Goal: Transaction & Acquisition: Purchase product/service

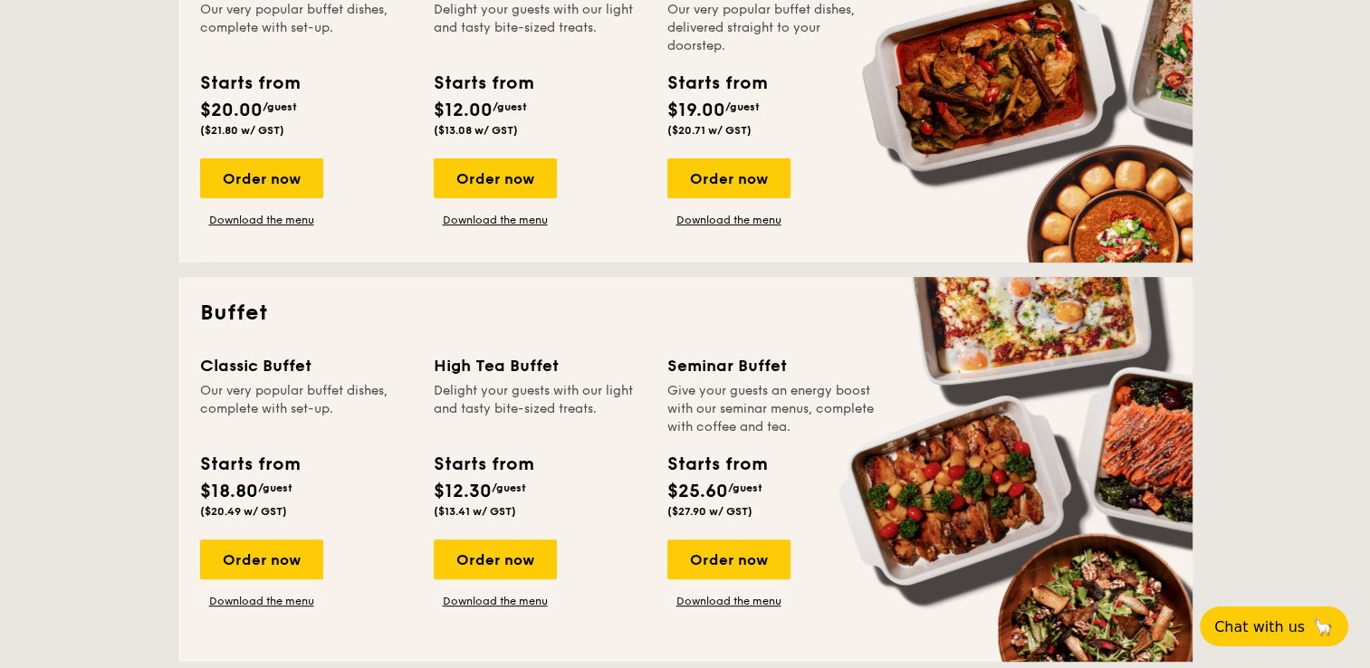
scroll to position [724, 0]
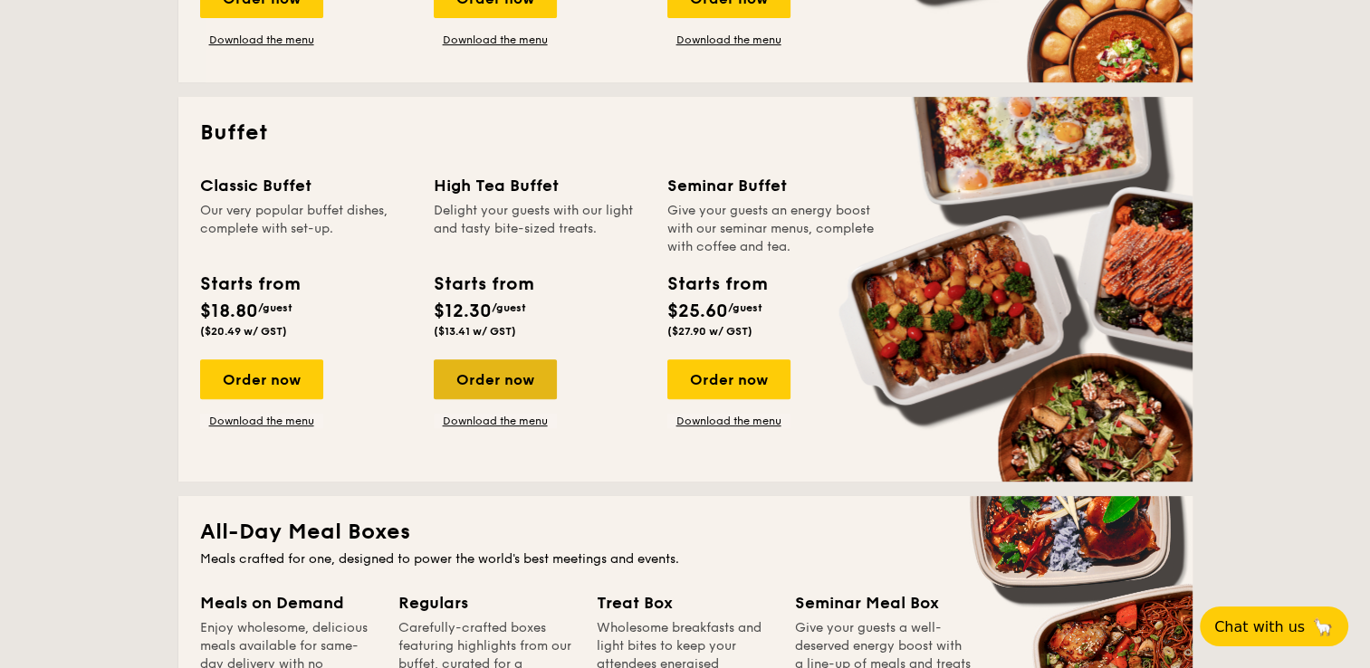
click at [500, 388] on div "Order now" at bounding box center [495, 379] width 123 height 40
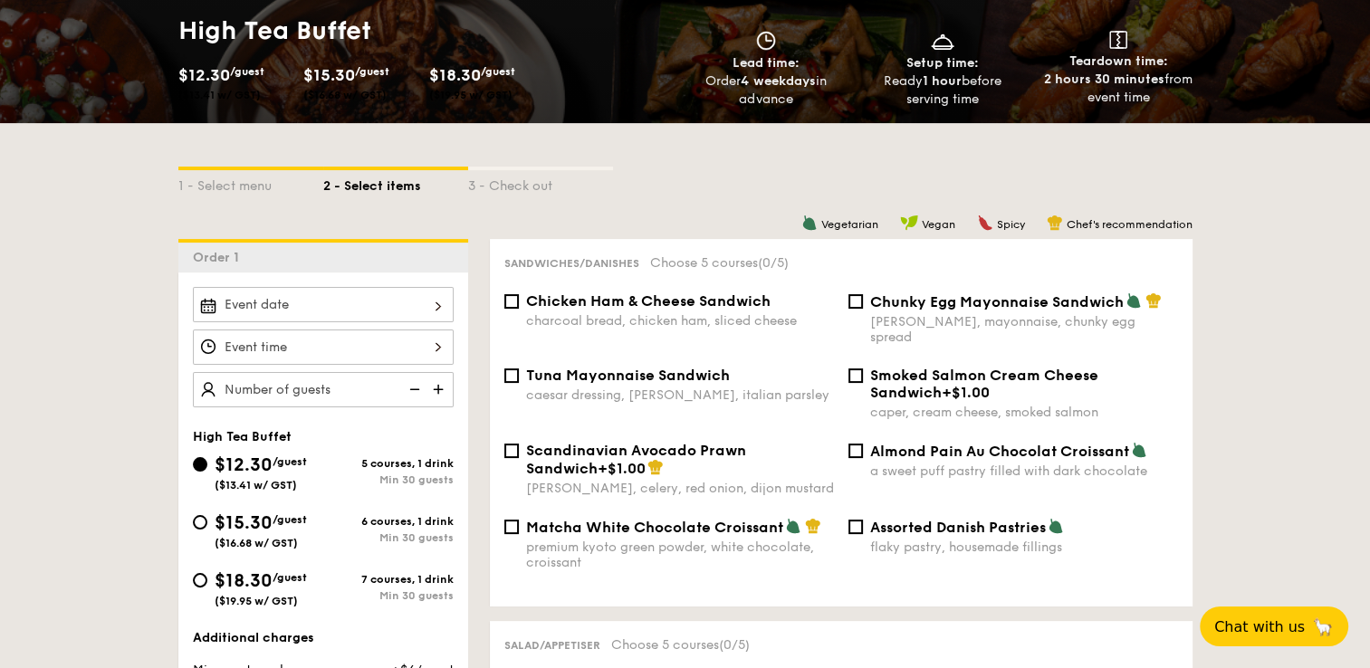
scroll to position [362, 0]
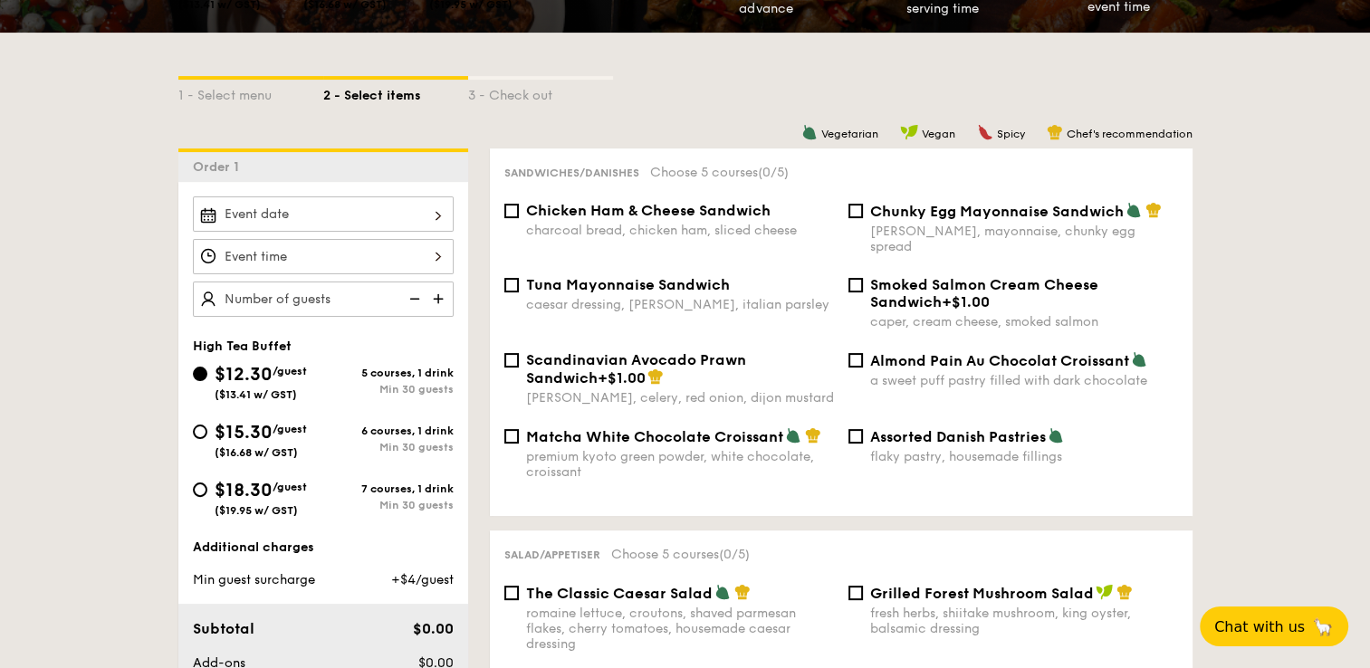
click at [691, 212] on span "Chicken Ham & Cheese Sandwich" at bounding box center [648, 210] width 244 height 17
click at [519, 212] on input "Chicken Ham & Cheese Sandwich charcoal bread, chicken ham, sliced cheese" at bounding box center [511, 211] width 14 height 14
checkbox input "true"
click at [998, 216] on span "Chunky Egg Mayonnaise Sandwich" at bounding box center [996, 211] width 253 height 17
click at [863, 216] on input "Chunky Egg Mayonnaise Sandwich dijon mustard, mayonnaise, chunky egg spread" at bounding box center [855, 211] width 14 height 14
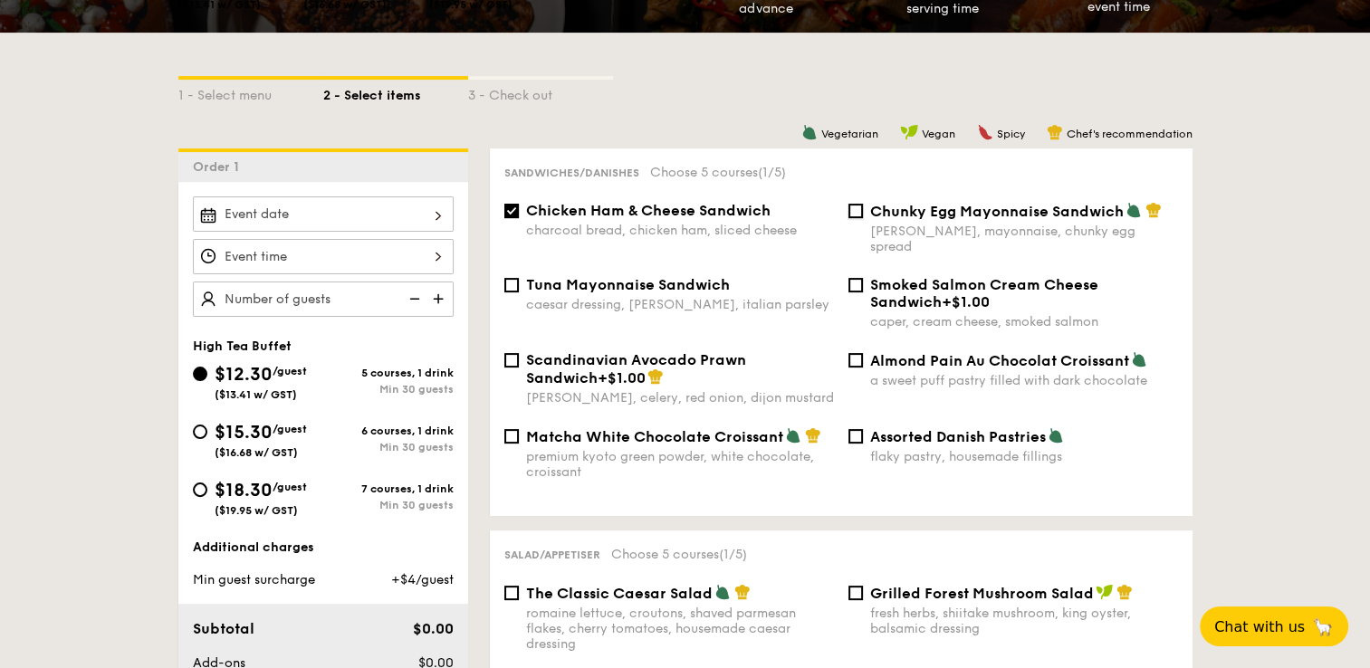
checkbox input "true"
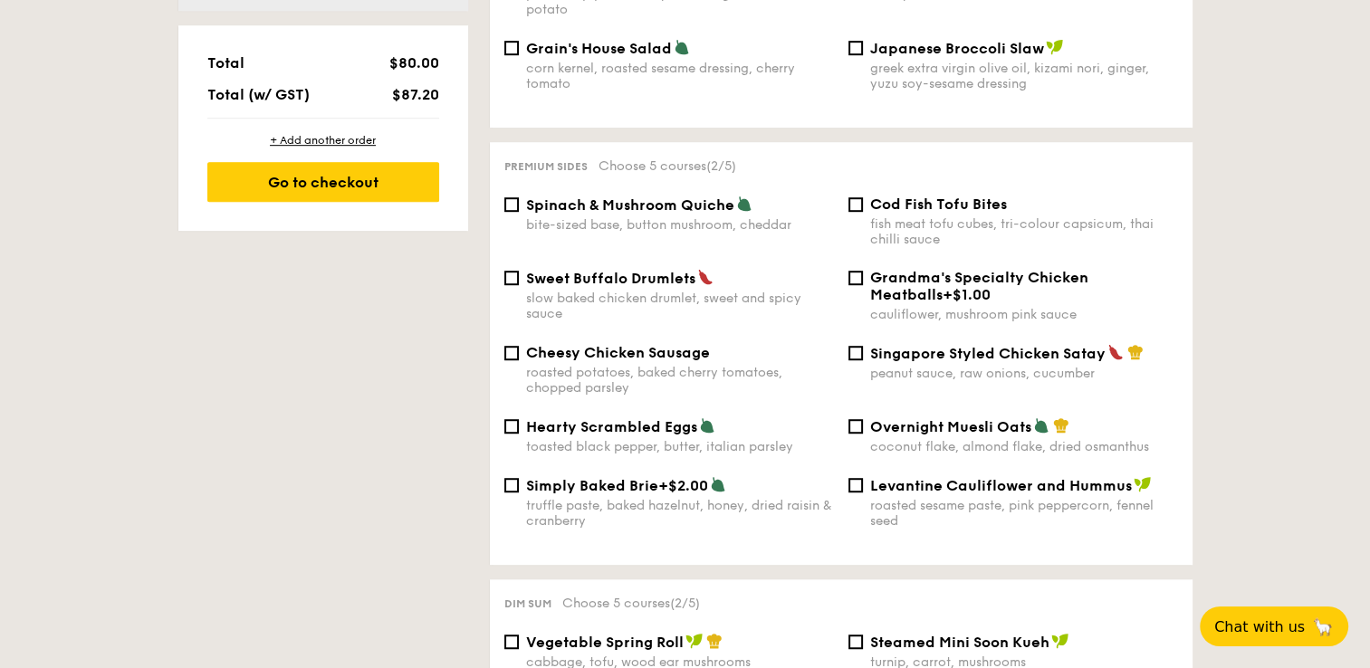
scroll to position [1086, 0]
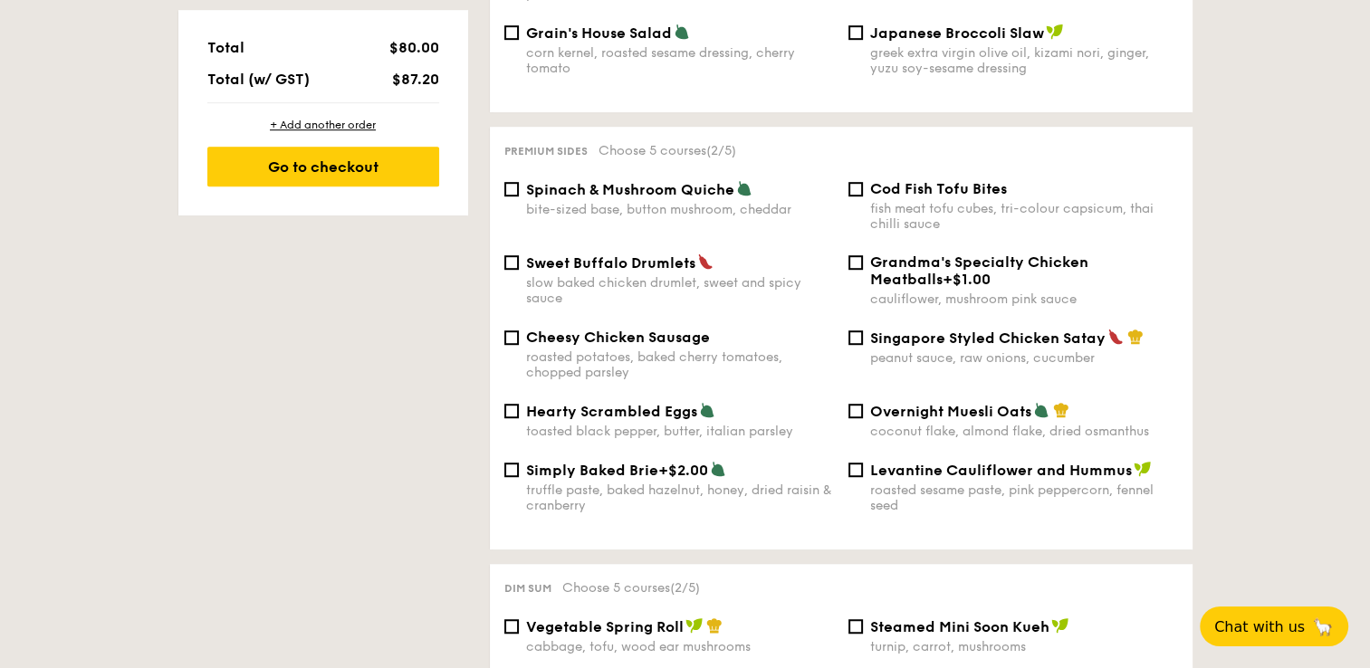
click at [540, 185] on span "Spinach & Mushroom Quiche" at bounding box center [630, 189] width 208 height 17
click at [519, 185] on input "Spinach & Mushroom Quiche bite-sized base, button mushroom, cheddar" at bounding box center [511, 189] width 14 height 14
checkbox input "true"
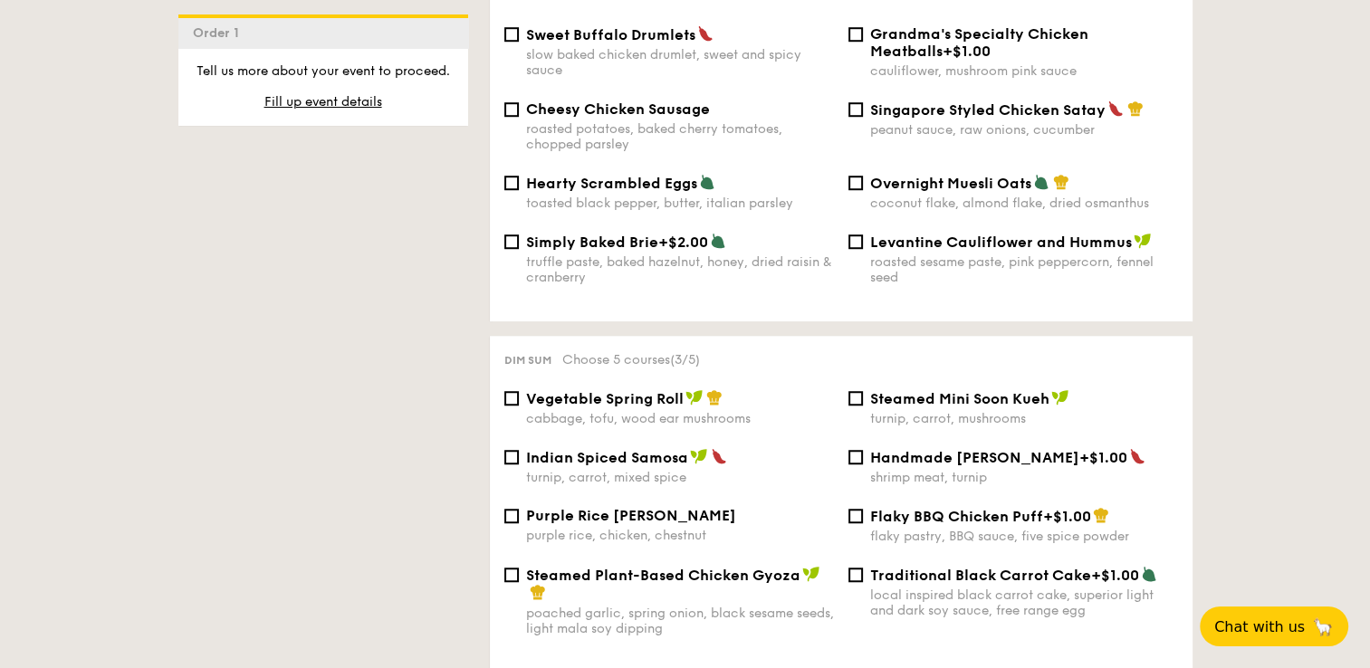
scroll to position [1358, 0]
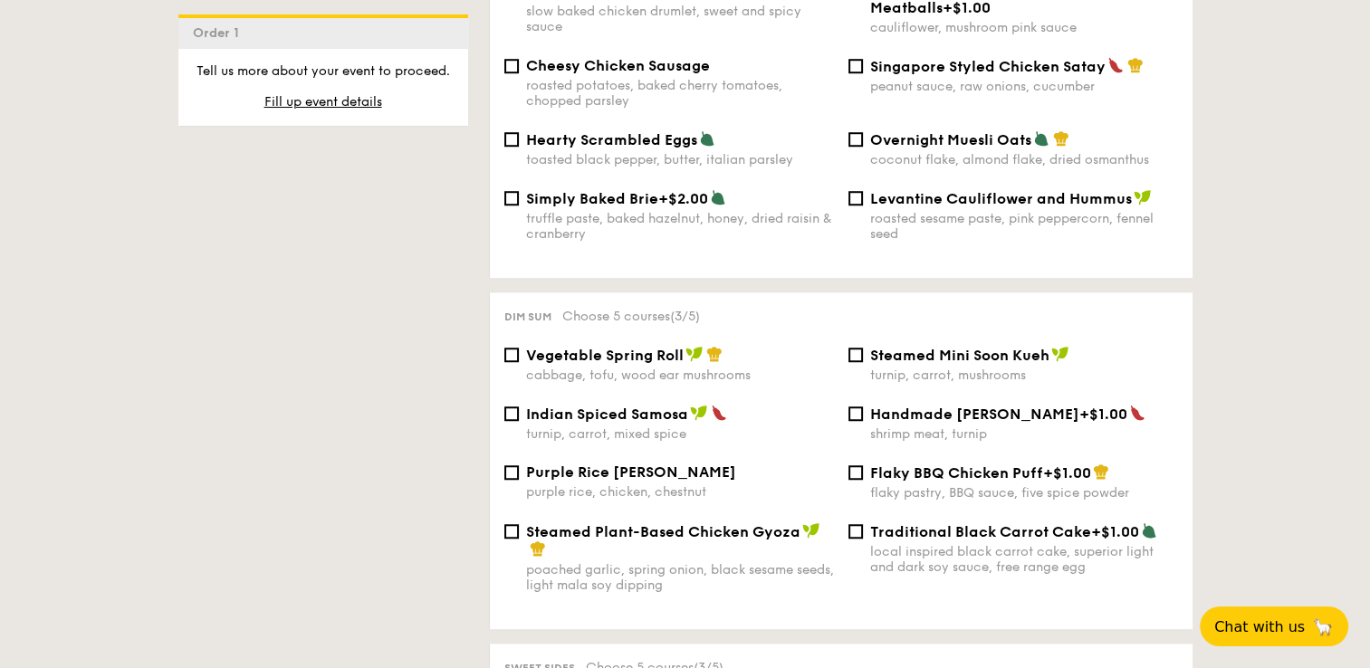
click at [649, 529] on span "Steamed Plant-Based Chicken Gyoza" at bounding box center [663, 531] width 274 height 17
click at [519, 529] on input "Steamed Plant-Based Chicken Gyoza poached garlic, spring onion, black sesame se…" at bounding box center [511, 531] width 14 height 14
checkbox input "true"
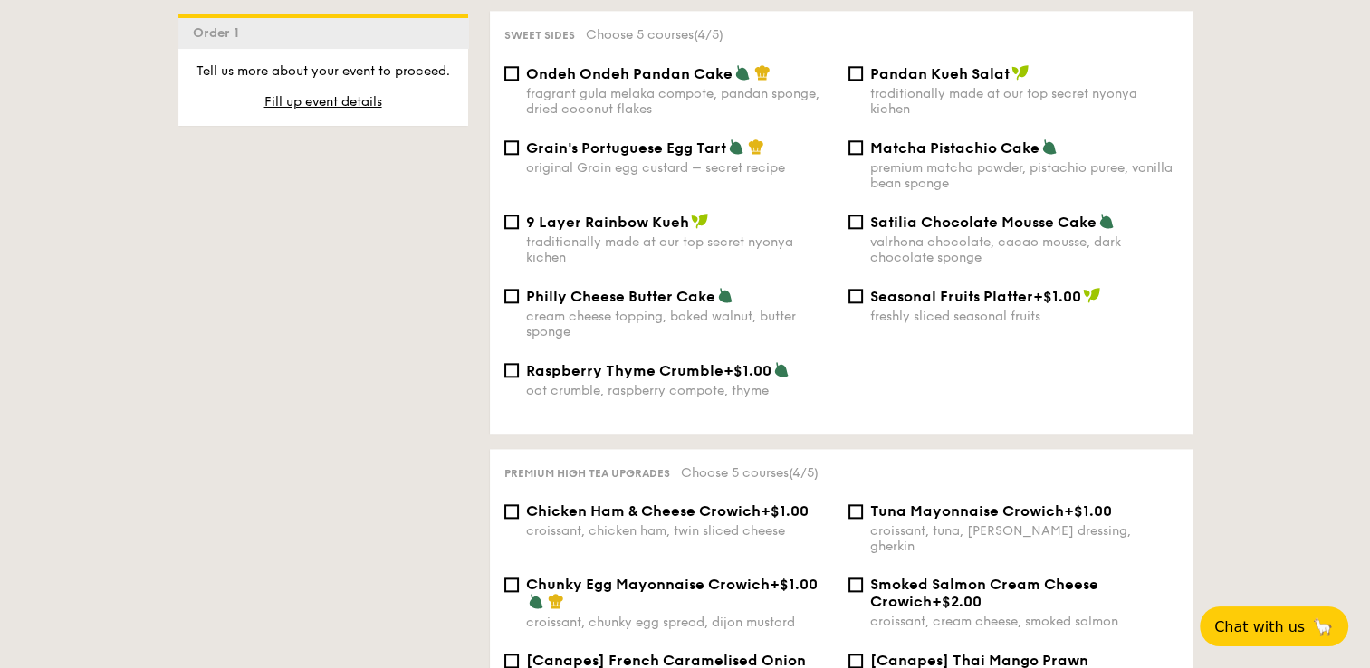
scroll to position [1991, 0]
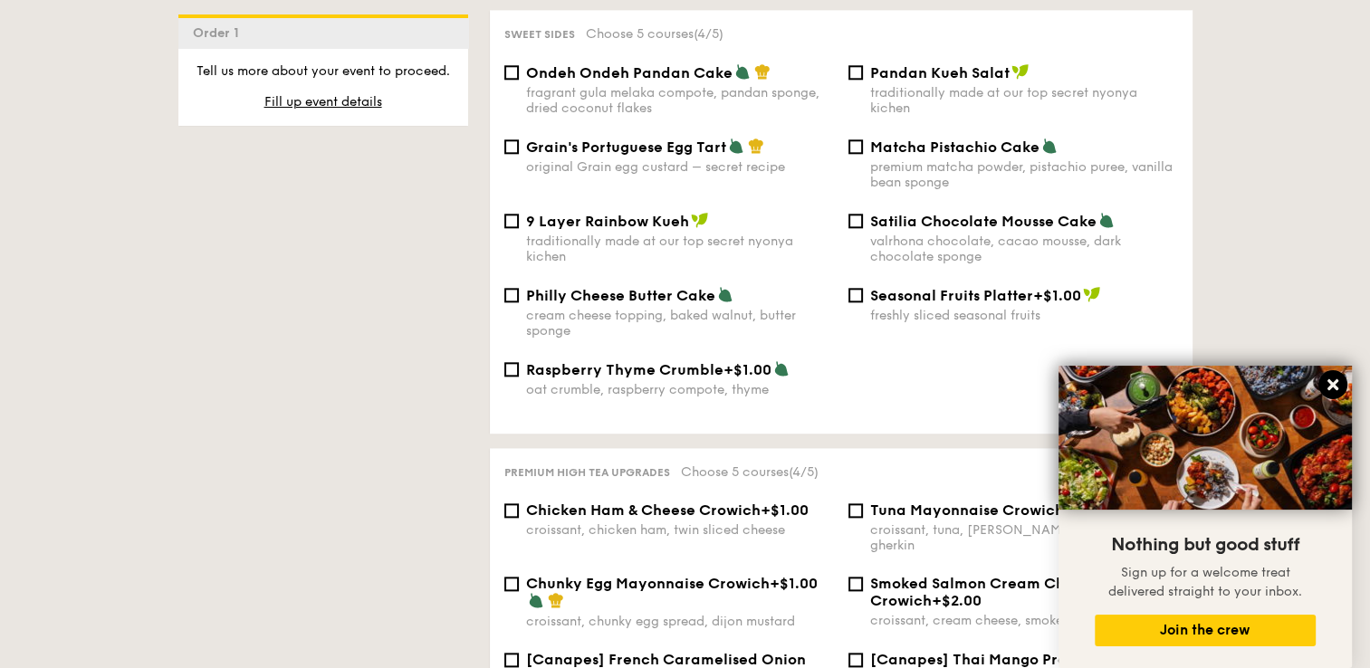
click at [1330, 377] on icon at bounding box center [1332, 385] width 16 height 16
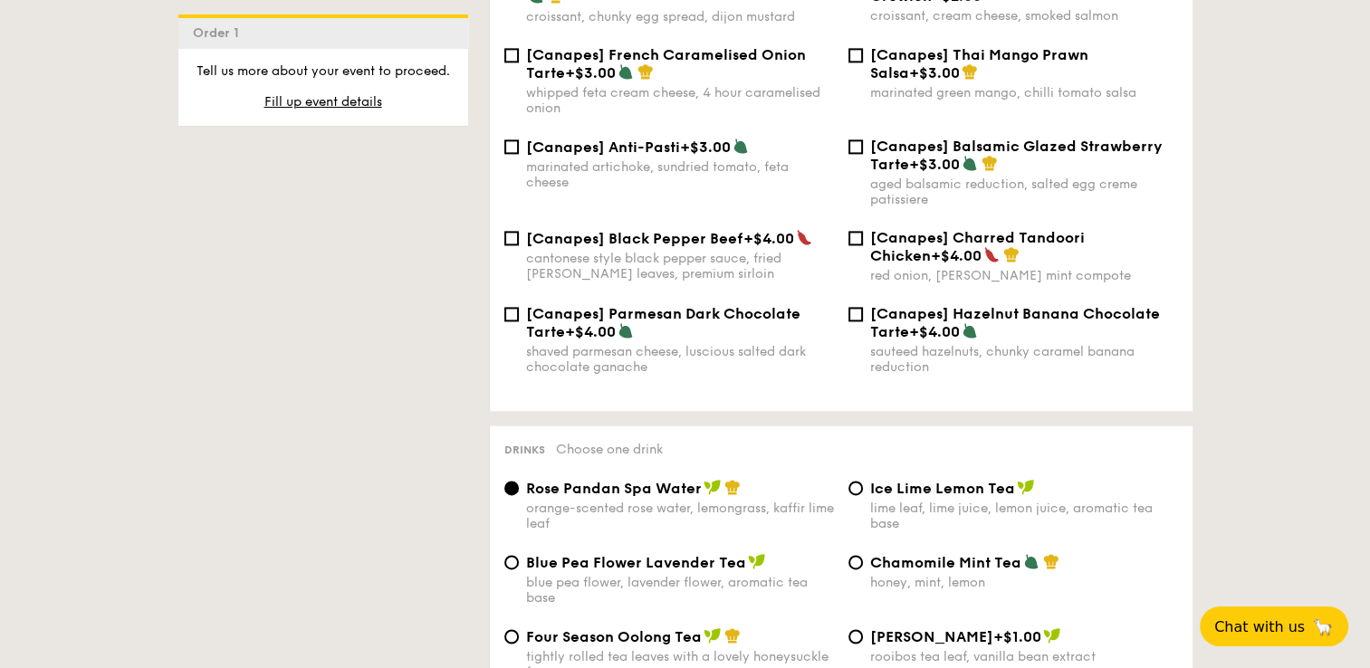
scroll to position [2716, 0]
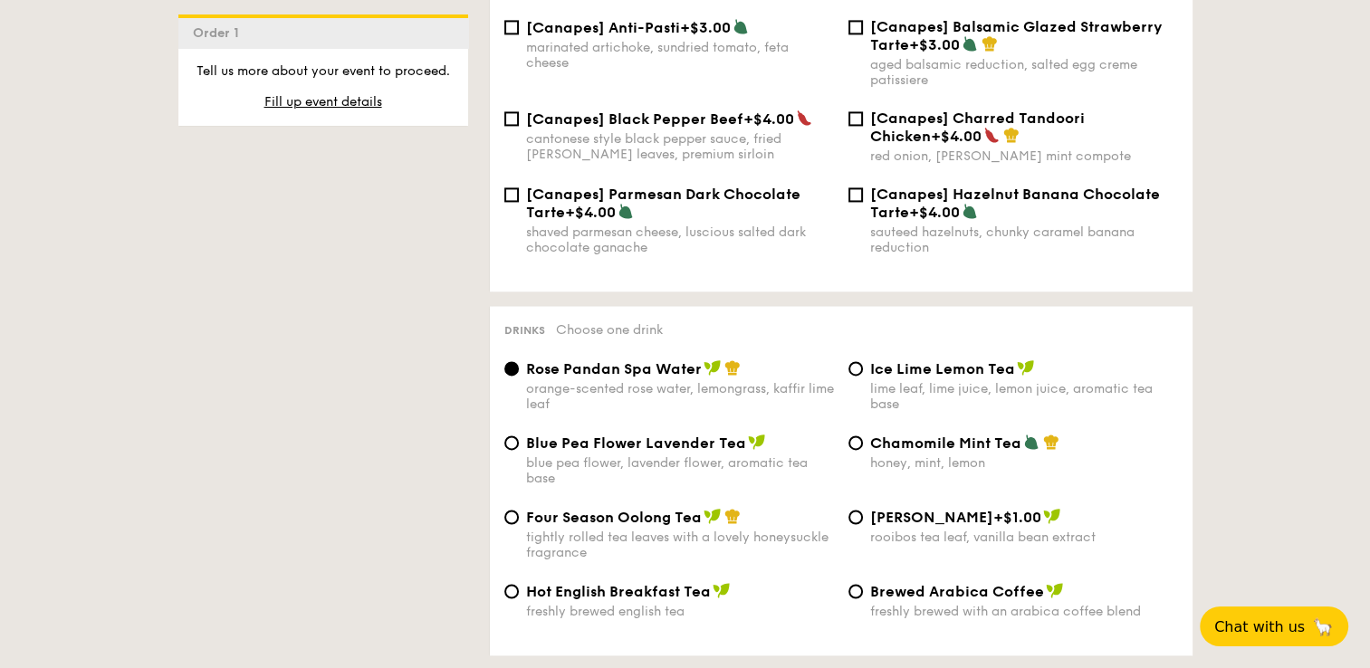
click at [977, 372] on span "Ice Lime Lemon Tea" at bounding box center [942, 368] width 145 height 17
click at [863, 372] on input "Ice Lime Lemon Tea lime leaf, lime juice, lemon juice, aromatic tea base" at bounding box center [855, 368] width 14 height 14
radio input "true"
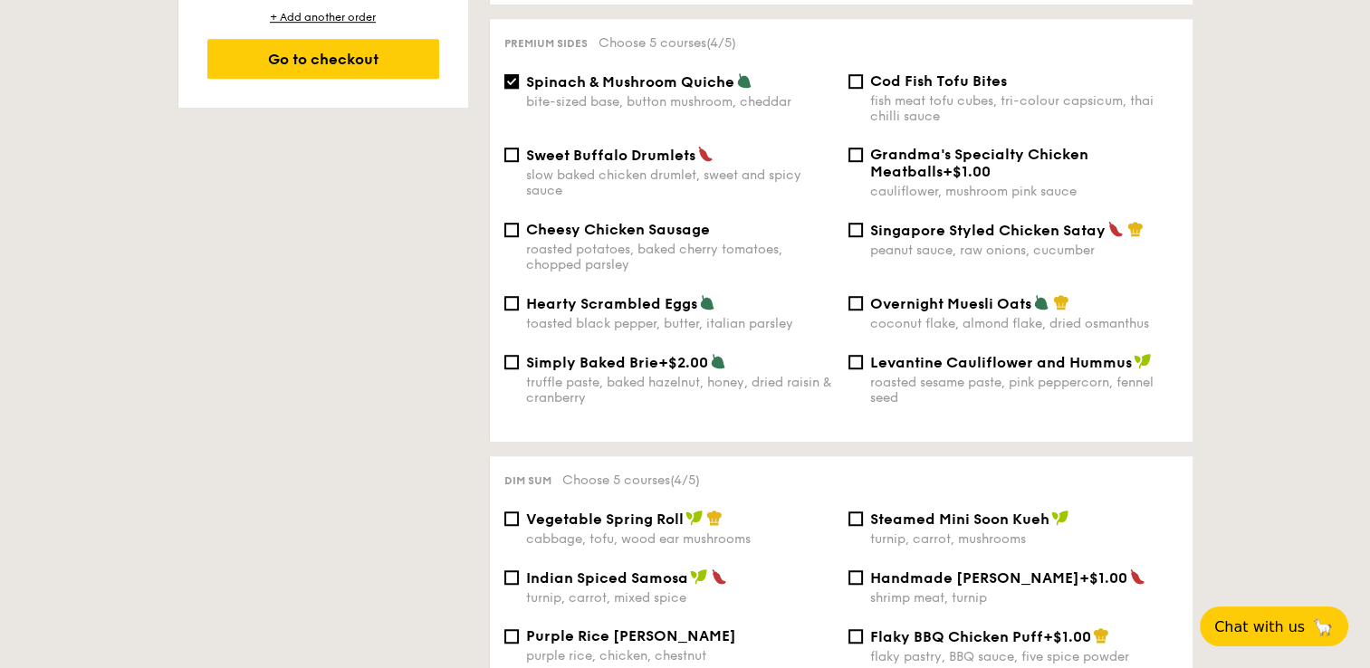
scroll to position [1177, 0]
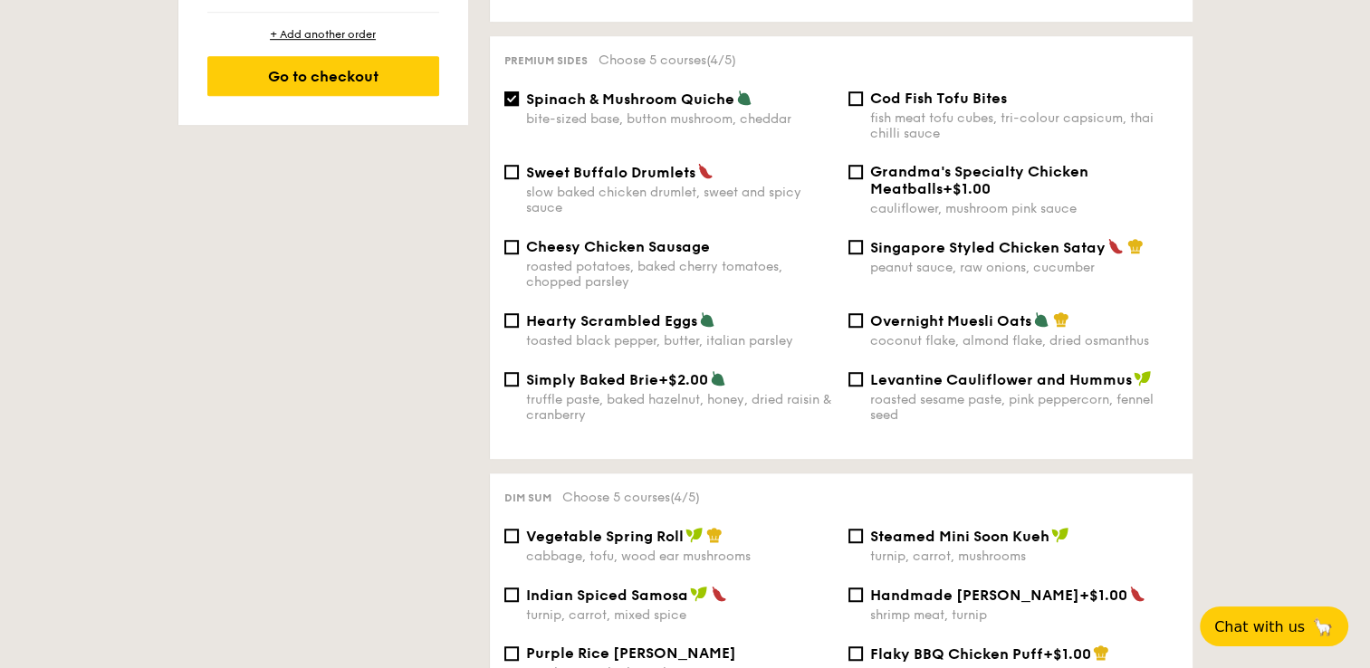
click at [1011, 244] on span "Singapore Styled Chicken Satay" at bounding box center [987, 247] width 235 height 17
click at [863, 244] on input "Singapore Styled Chicken Satay peanut sauce, raw onions, cucumber" at bounding box center [855, 247] width 14 height 14
checkbox input "true"
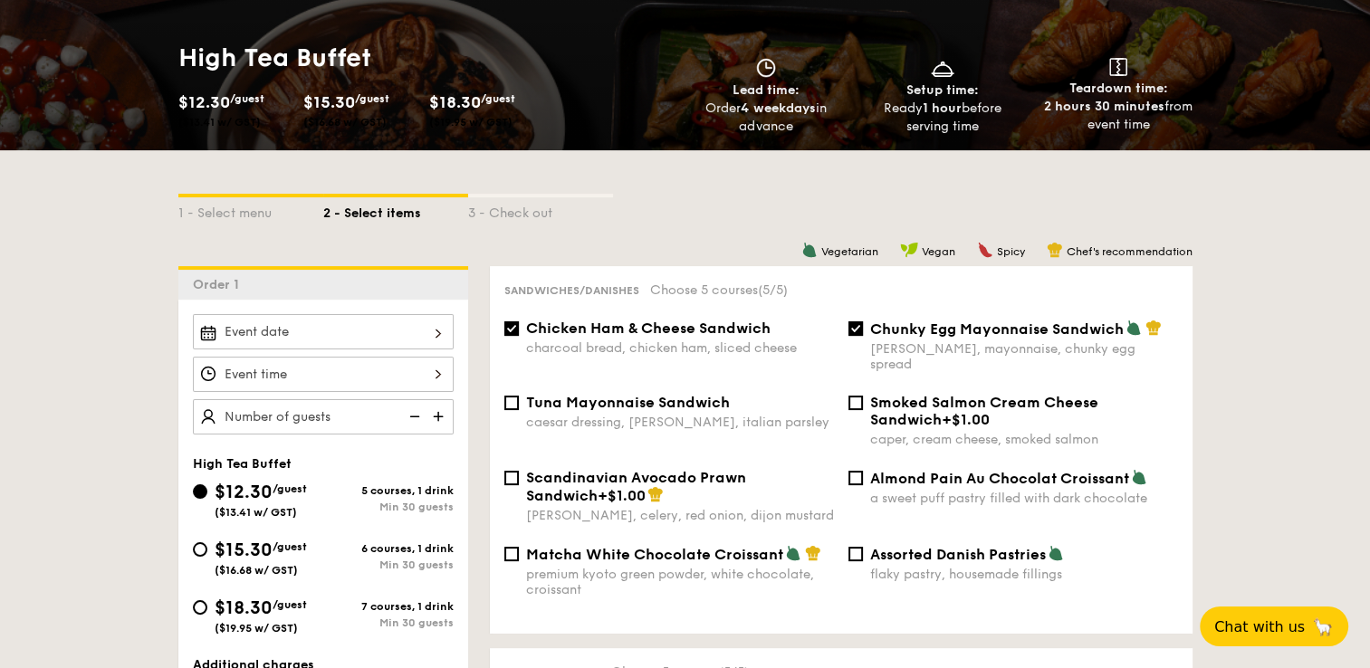
scroll to position [272, 0]
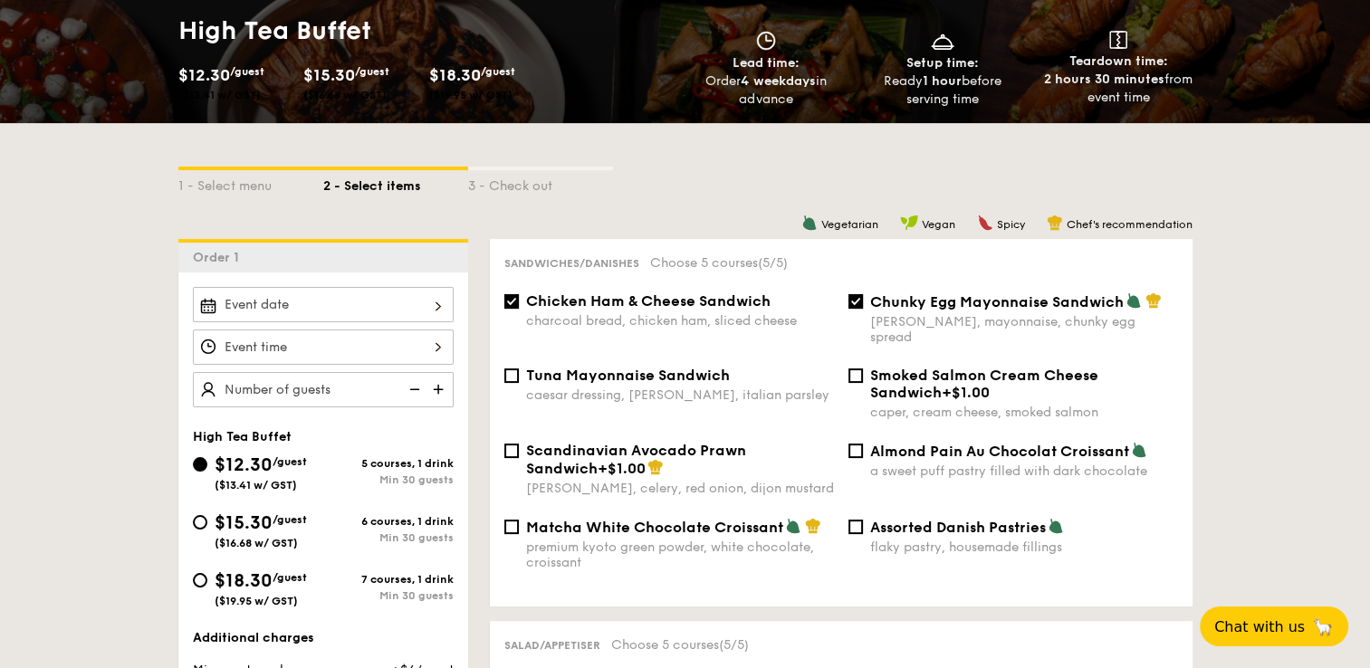
click at [440, 310] on div at bounding box center [323, 304] width 261 height 35
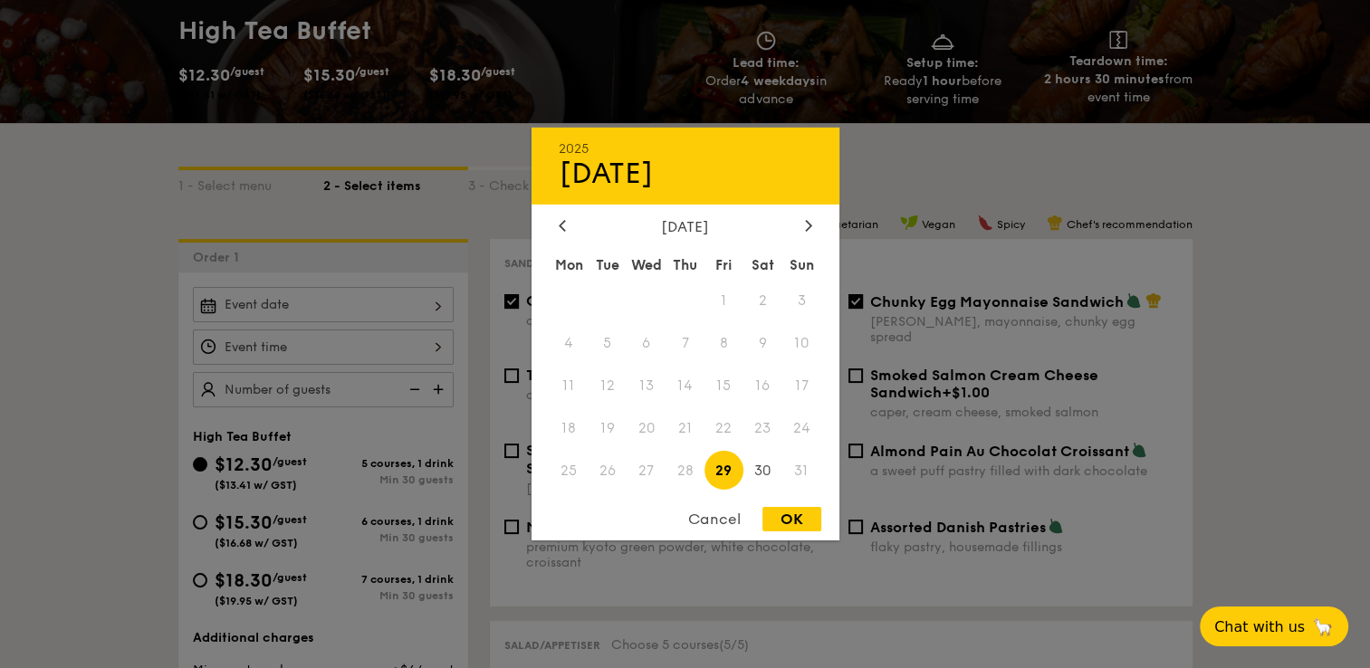
click at [816, 219] on div "[DATE]" at bounding box center [685, 226] width 308 height 17
click at [807, 220] on icon at bounding box center [807, 225] width 5 height 11
click at [694, 418] on span "25" at bounding box center [684, 427] width 39 height 39
click at [794, 527] on div "OK" at bounding box center [791, 519] width 59 height 24
type input "[DATE]"
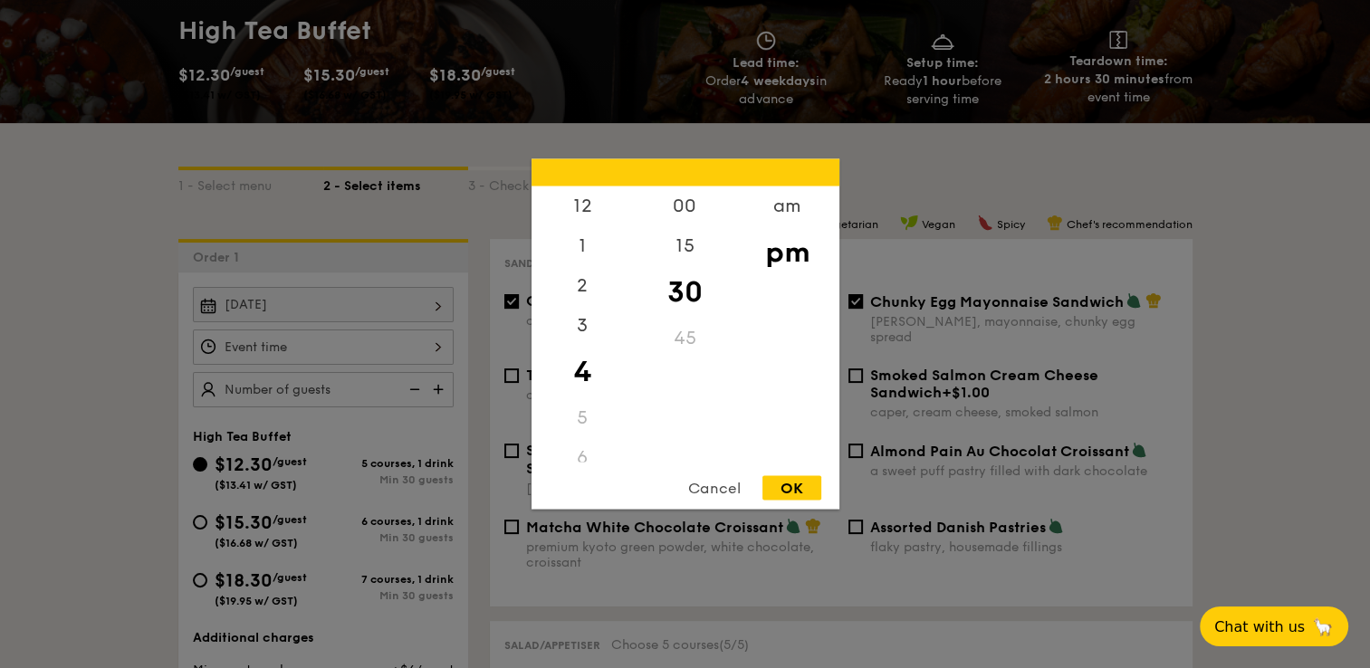
click at [437, 342] on div "12 1 2 3 4 5 6 7 8 9 10 11 00 15 30 45 am pm Cancel OK" at bounding box center [323, 346] width 261 height 35
click at [582, 416] on div "5" at bounding box center [582, 418] width 102 height 40
drag, startPoint x: 576, startPoint y: 387, endPoint x: 578, endPoint y: 339, distance: 48.1
click at [578, 339] on div "12 1 2 3 4 5 6 7 8 9 10 11" at bounding box center [582, 324] width 102 height 276
drag, startPoint x: 578, startPoint y: 339, endPoint x: 579, endPoint y: 425, distance: 86.0
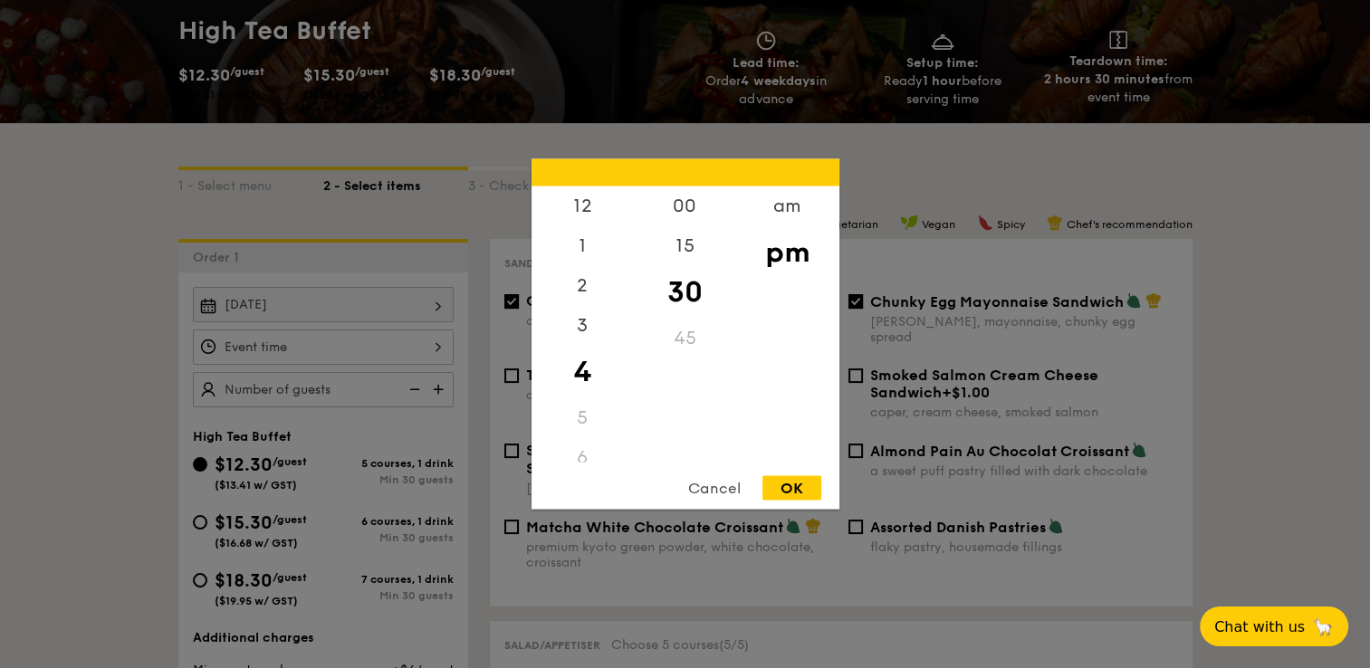
click at [579, 425] on div "5" at bounding box center [582, 418] width 102 height 40
click at [578, 418] on div "5" at bounding box center [582, 418] width 102 height 40
click at [583, 425] on div "5" at bounding box center [582, 418] width 102 height 40
click at [587, 444] on div "6" at bounding box center [582, 458] width 102 height 40
click at [587, 446] on div "6" at bounding box center [582, 458] width 102 height 40
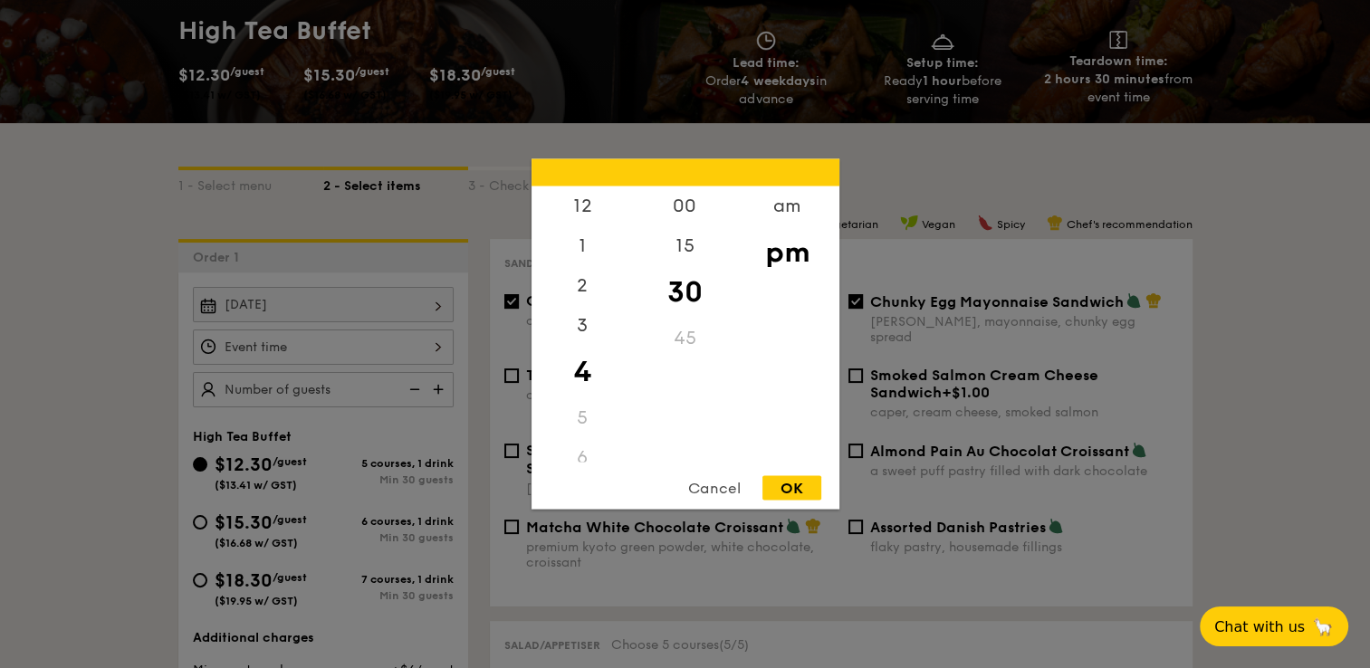
click at [578, 449] on div "6" at bounding box center [582, 458] width 102 height 40
drag, startPoint x: 579, startPoint y: 419, endPoint x: 580, endPoint y: 406, distance: 12.7
click at [579, 413] on div "5" at bounding box center [582, 418] width 102 height 40
click at [800, 486] on div "OK" at bounding box center [791, 488] width 59 height 24
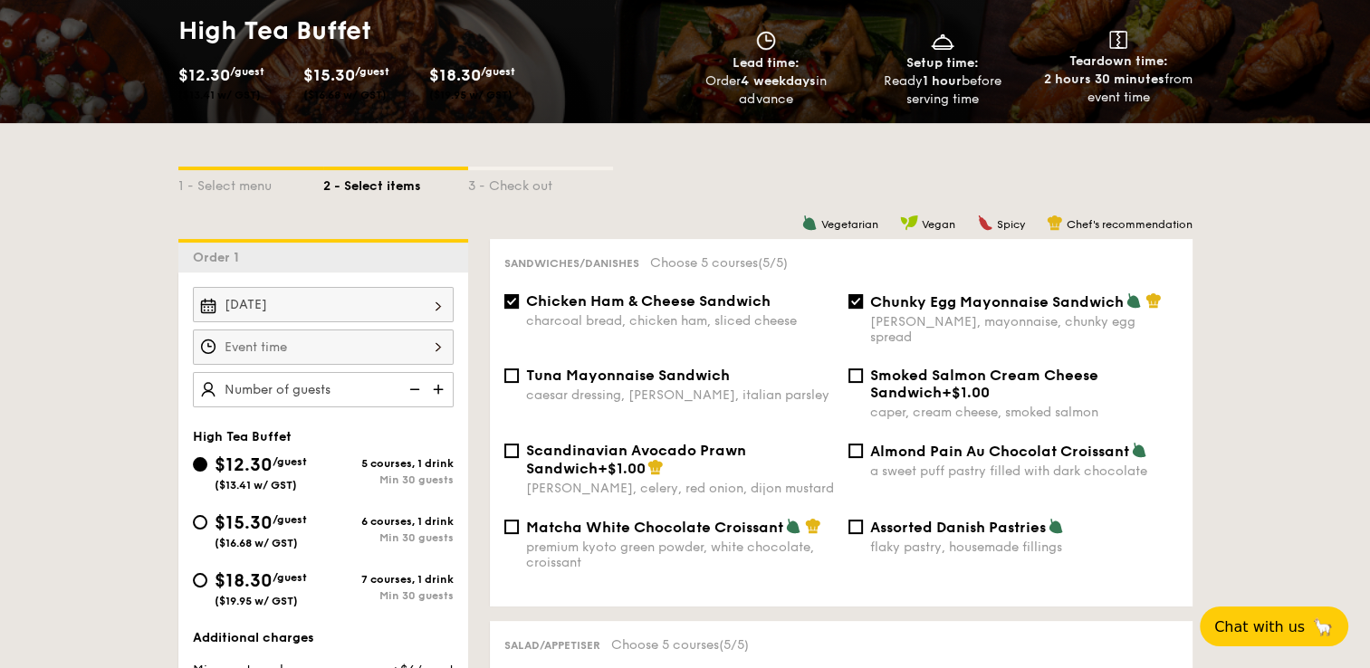
type input "4:30PM"
click at [418, 393] on img at bounding box center [412, 389] width 27 height 34
type input "130 guests"
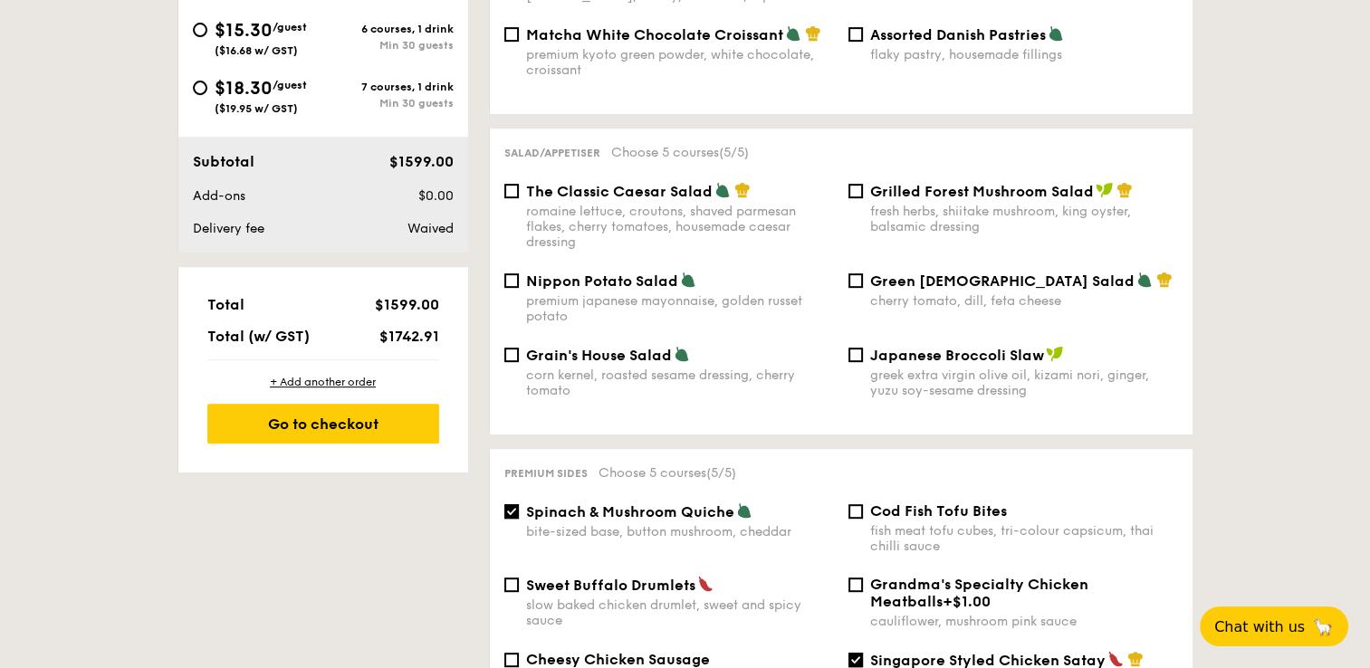
scroll to position [815, 0]
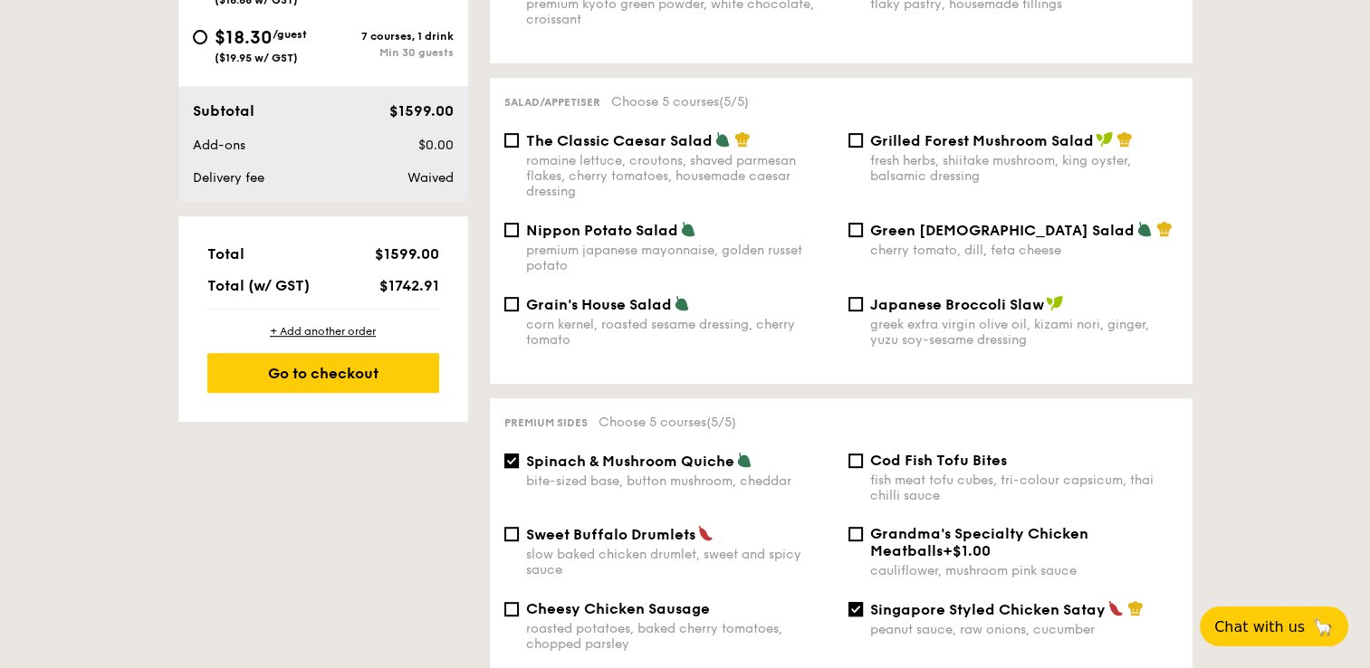
drag, startPoint x: 1291, startPoint y: 628, endPoint x: 563, endPoint y: 646, distance: 728.0
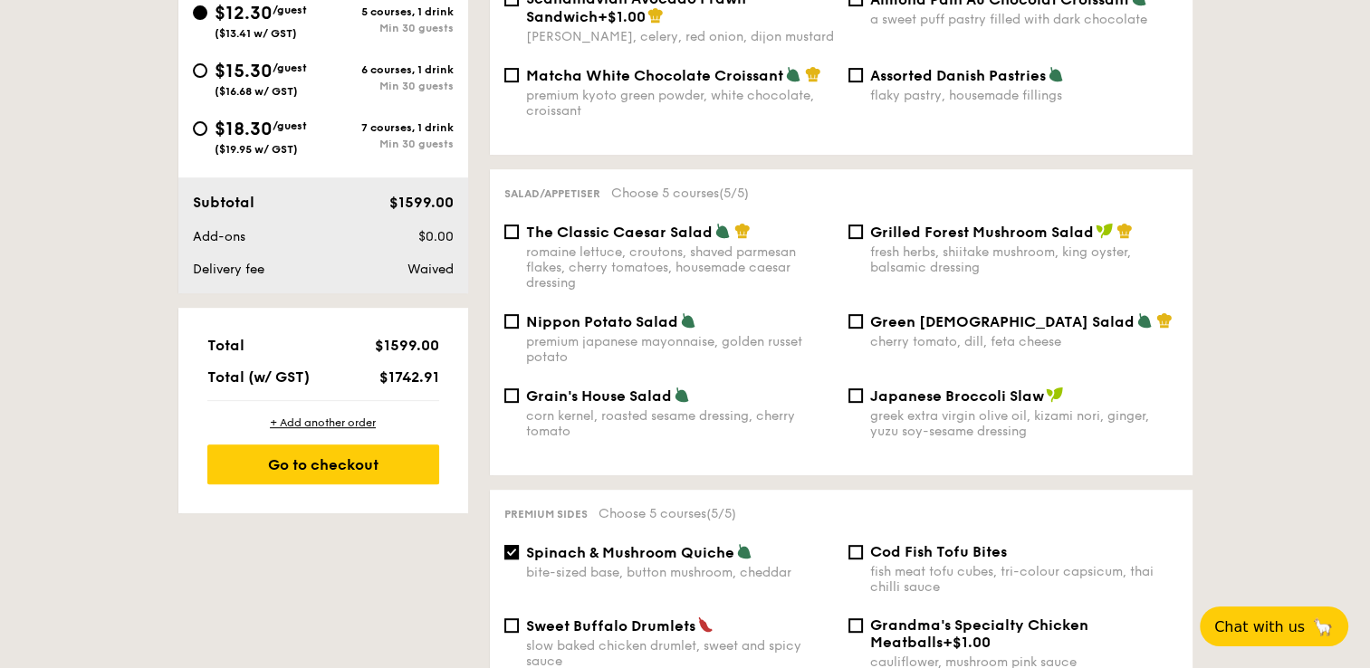
scroll to position [724, 0]
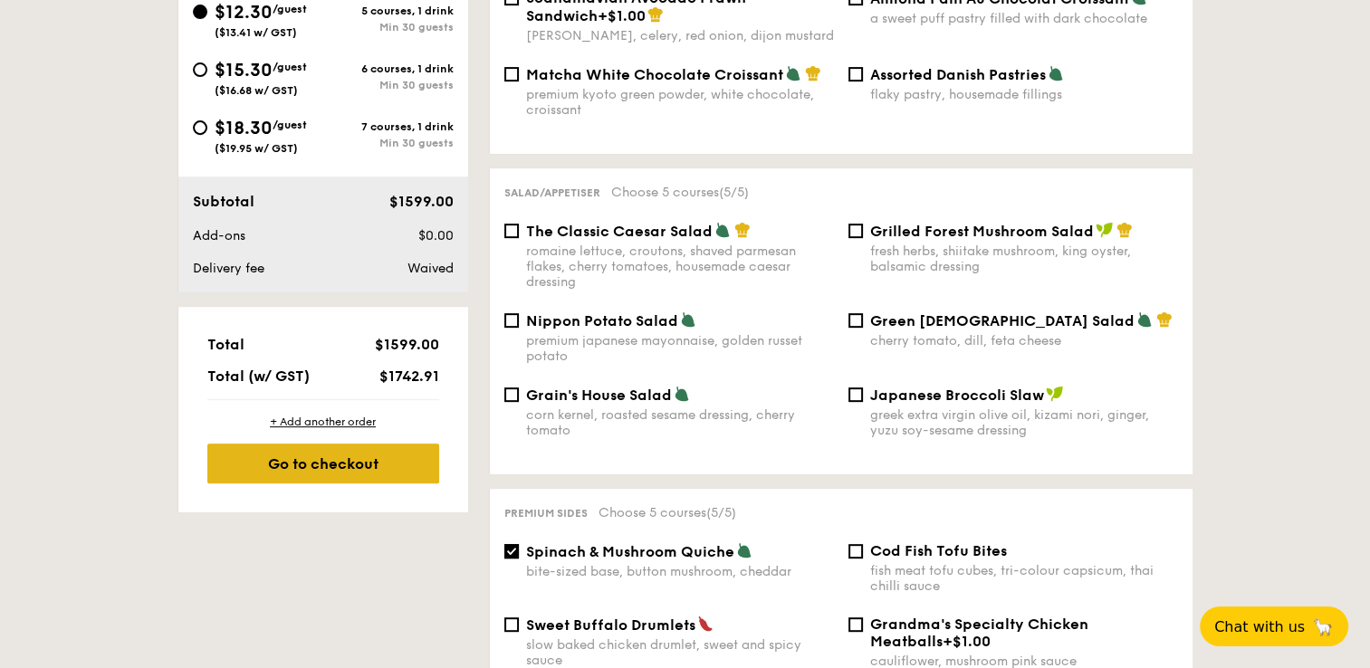
click at [364, 469] on div "Go to checkout" at bounding box center [323, 464] width 232 height 40
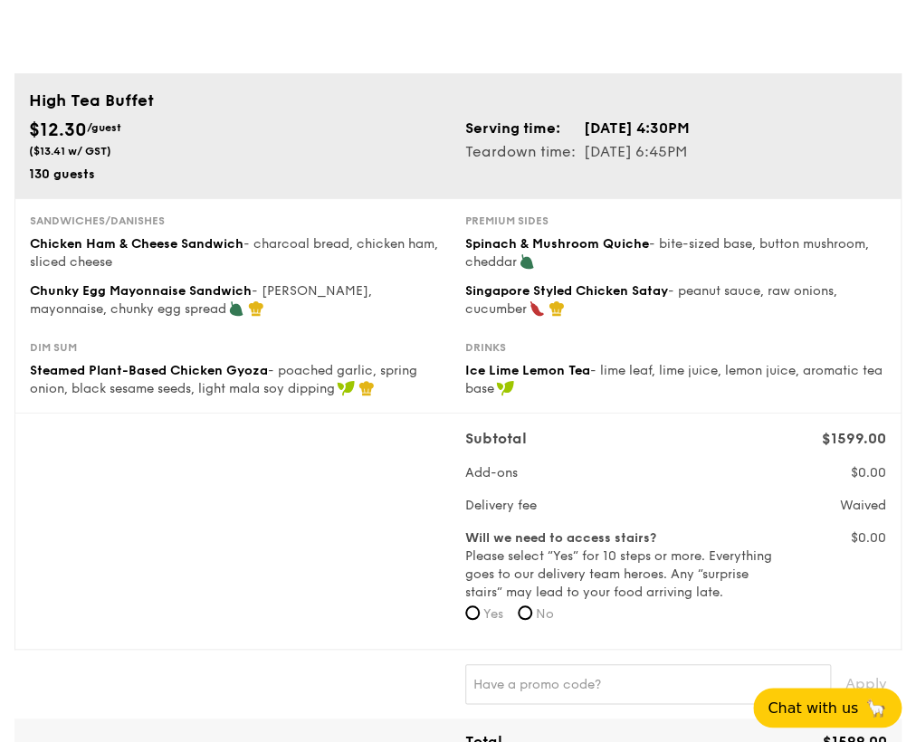
scroll to position [100, 0]
